Goal: Find specific page/section: Find specific page/section

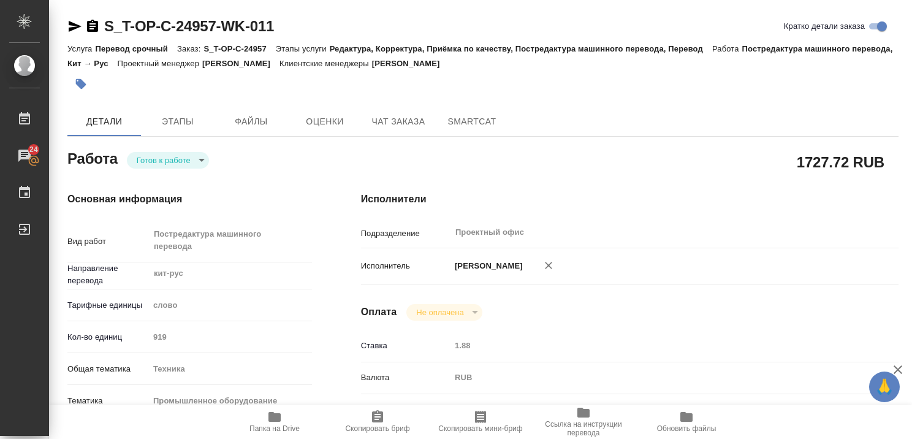
type textarea "x"
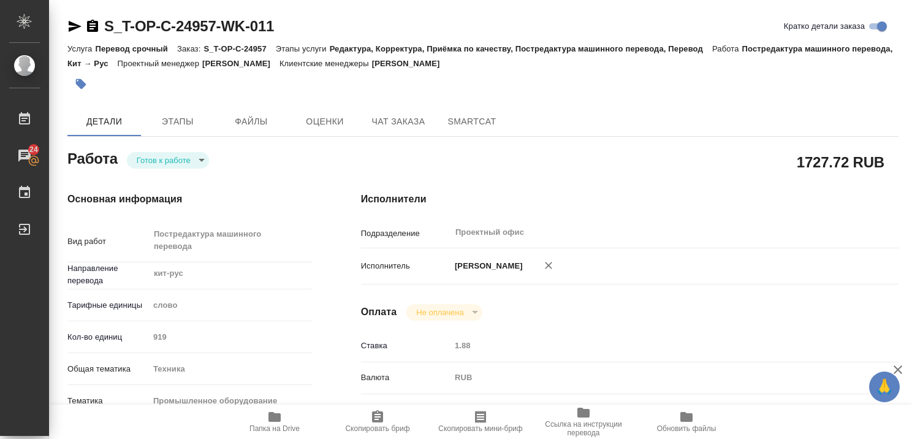
type textarea "x"
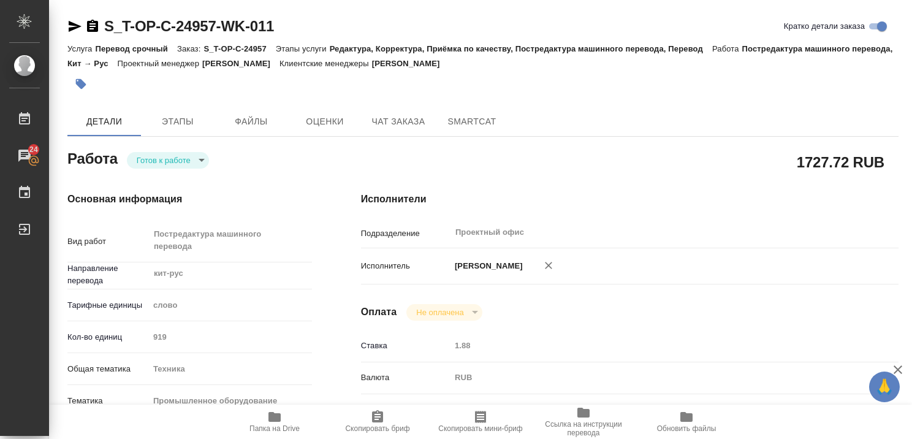
type textarea "x"
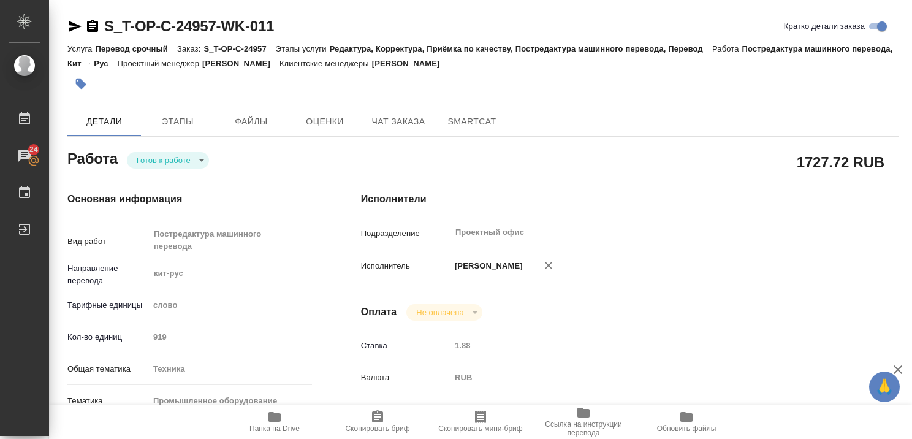
type textarea "x"
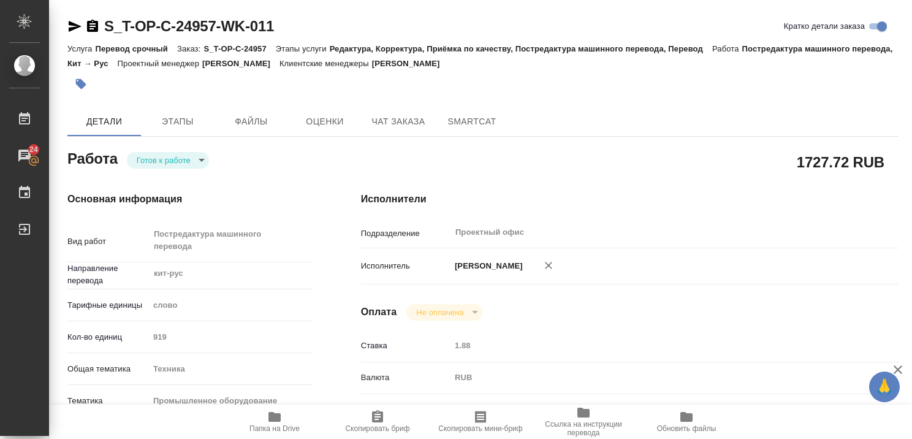
type textarea "x"
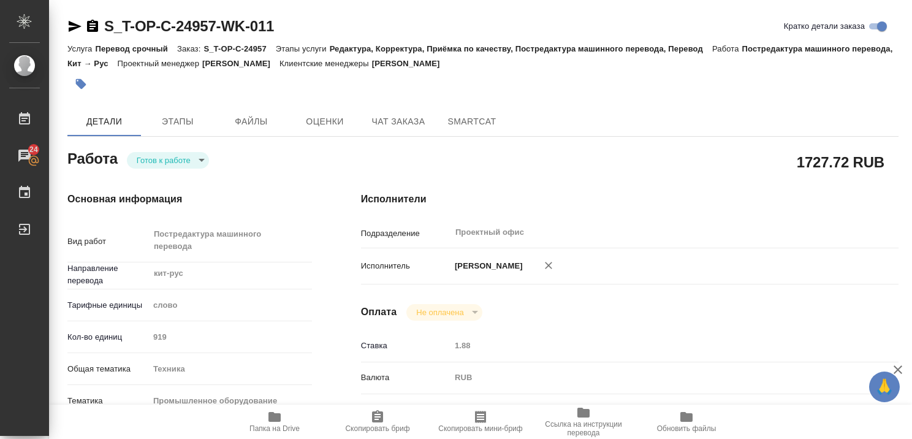
type textarea "x"
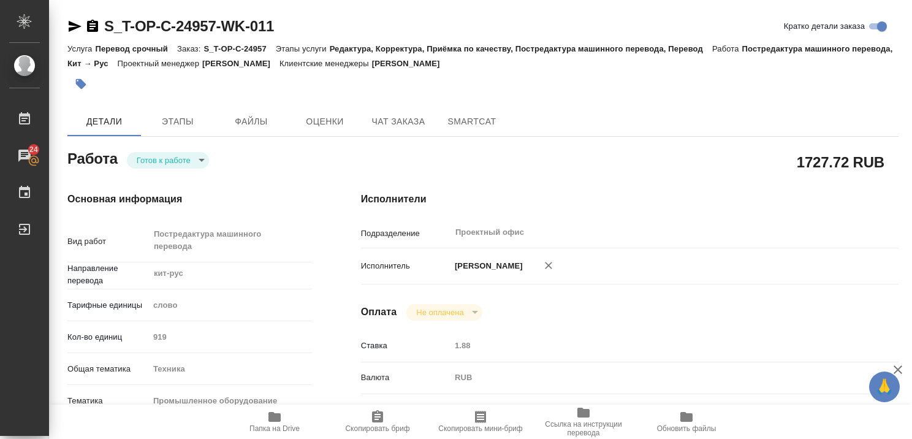
click at [288, 418] on span "Папка на Drive" at bounding box center [274, 420] width 88 height 23
type textarea "x"
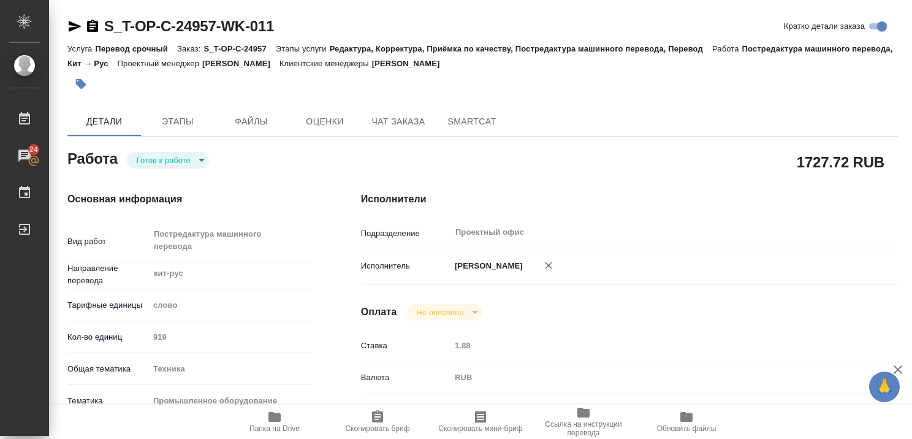
type textarea "x"
